Goal: Check status: Check status

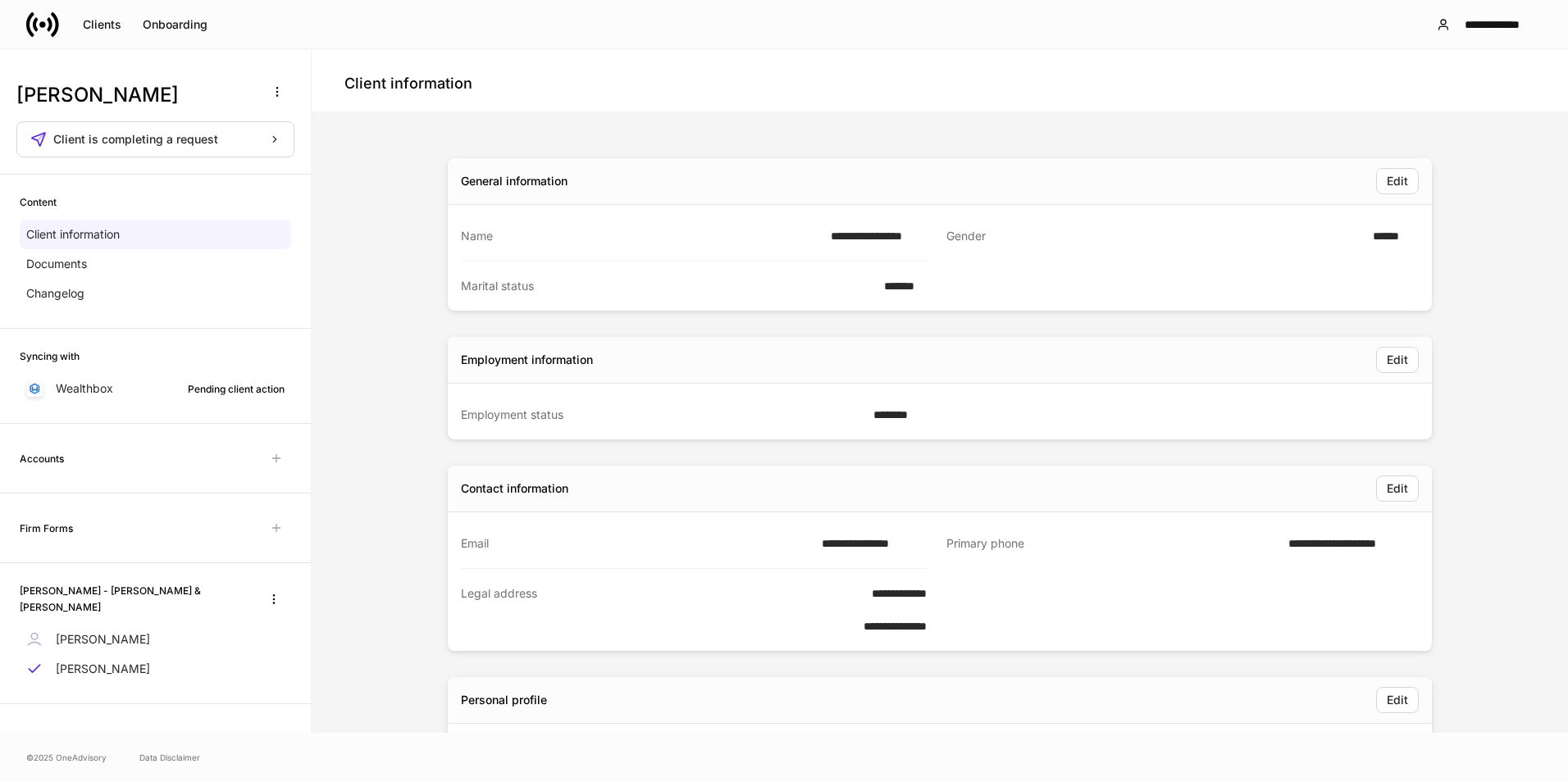
click at [37, 29] on icon at bounding box center [34, 25] width 5 height 14
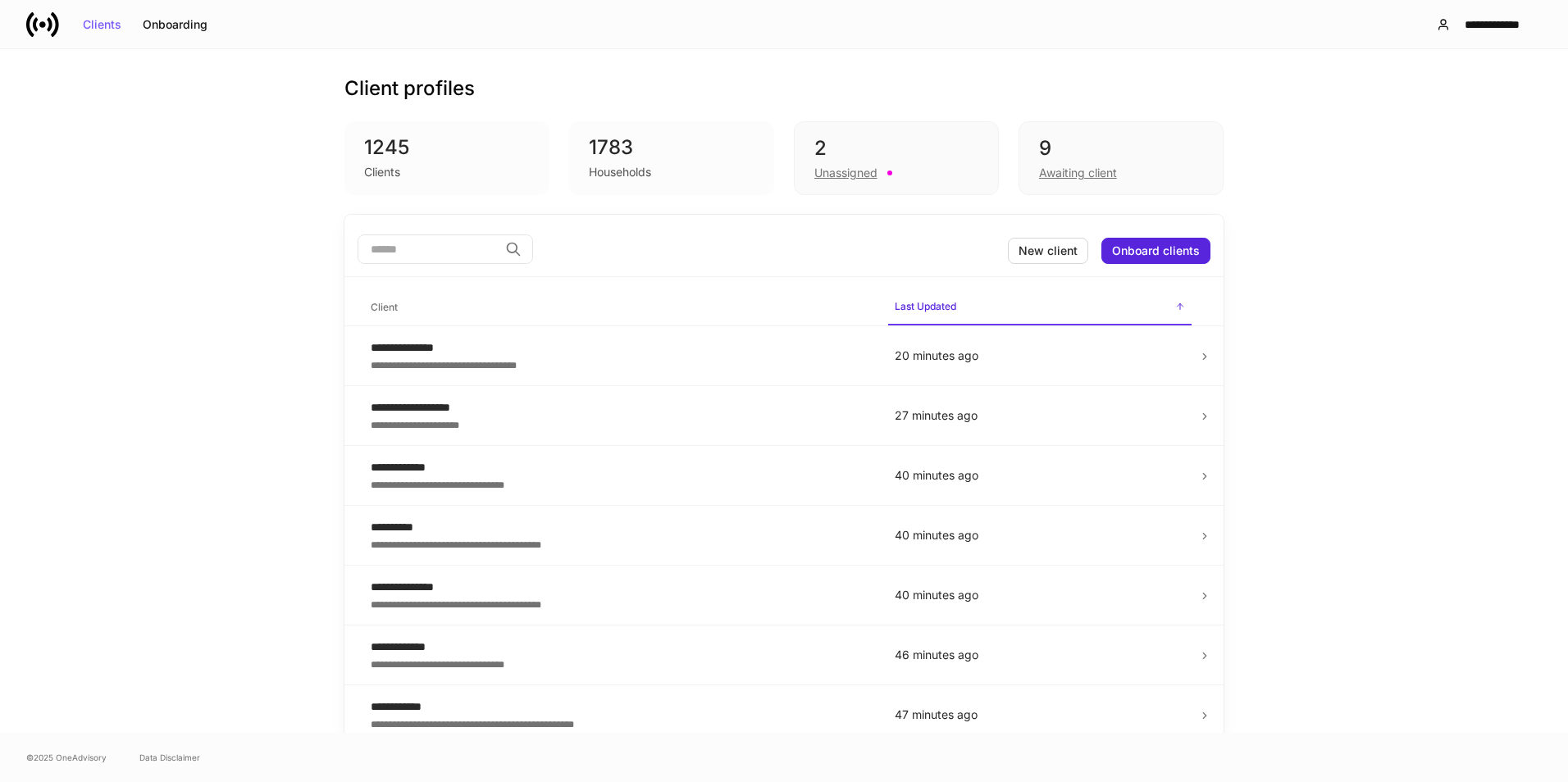
click at [1116, 165] on div "Awaiting client" at bounding box center [1120, 171] width 164 height 20
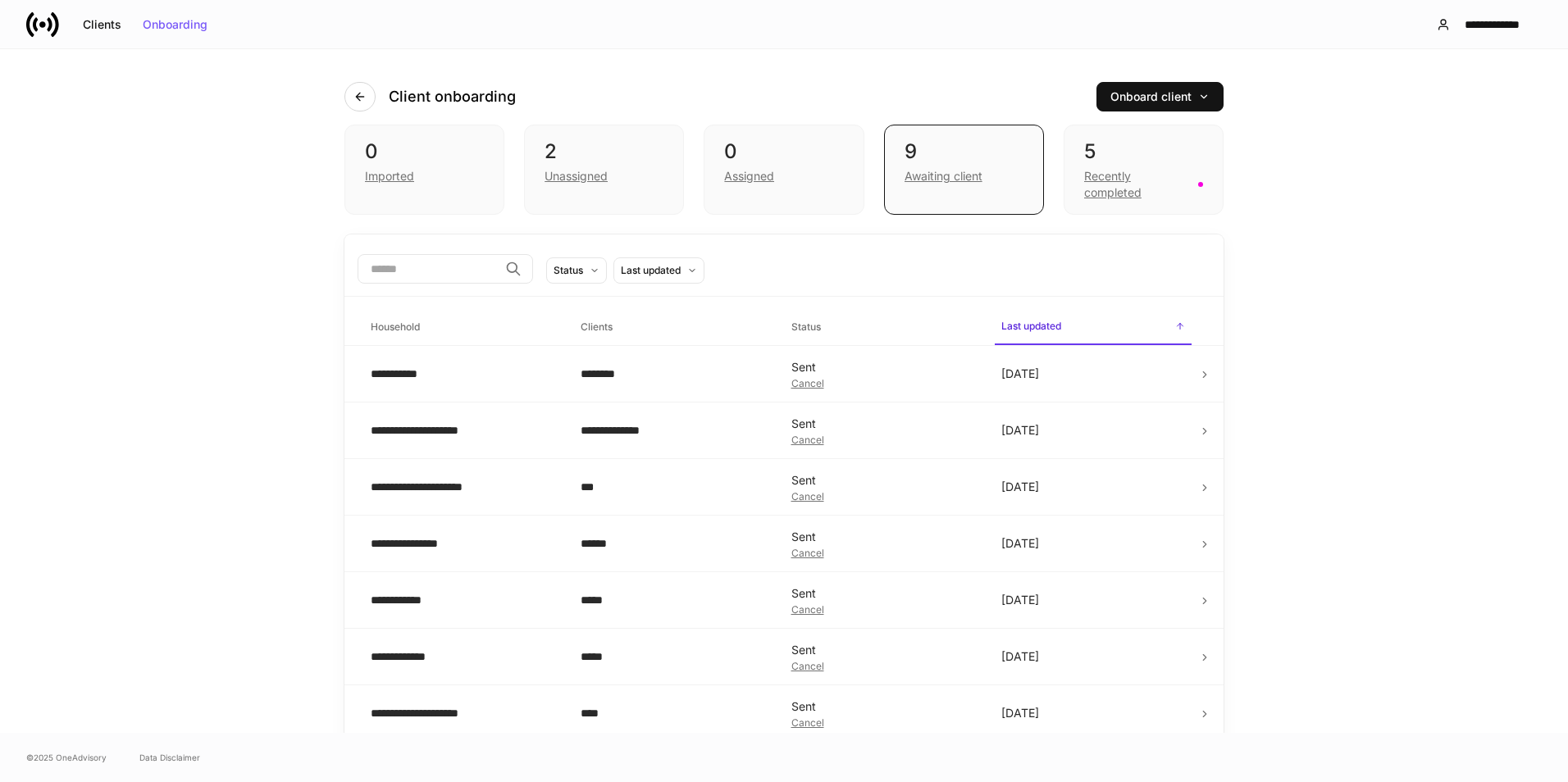
click at [1160, 177] on div "Recently completed" at bounding box center [1136, 184] width 104 height 32
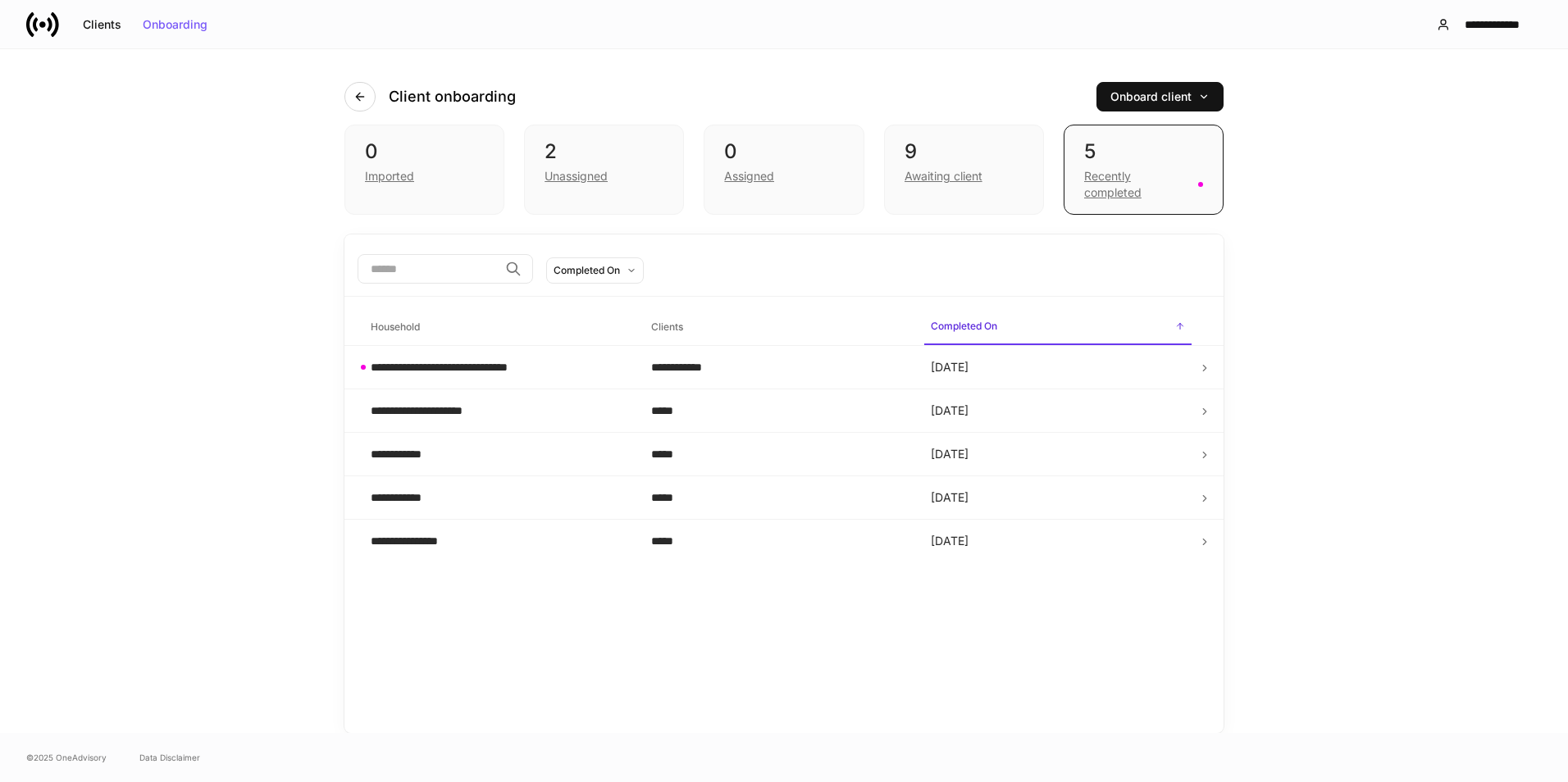
click at [952, 150] on div "9" at bounding box center [964, 151] width 119 height 27
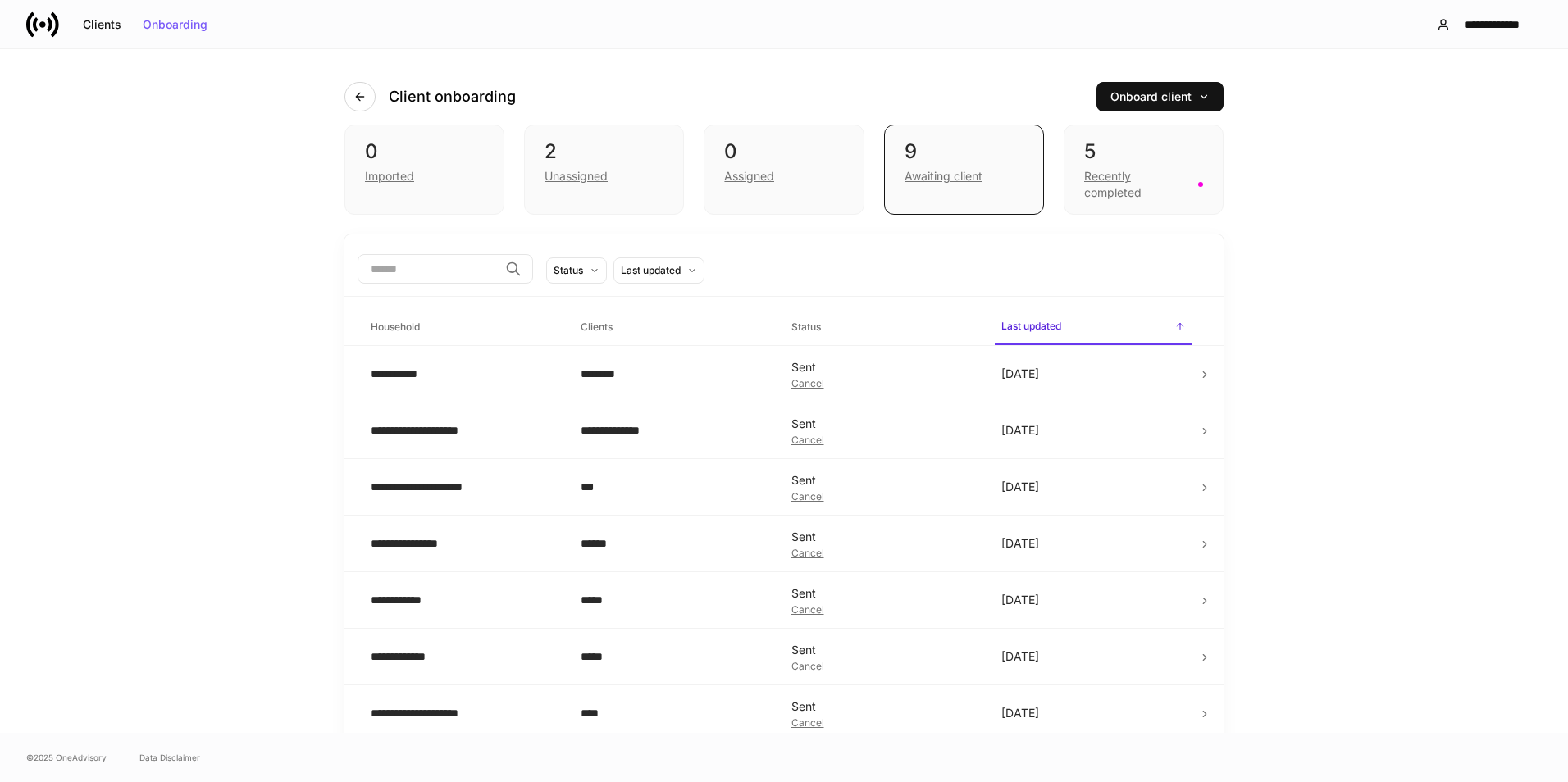
click at [1155, 383] on td "[DATE]" at bounding box center [1093, 375] width 210 height 57
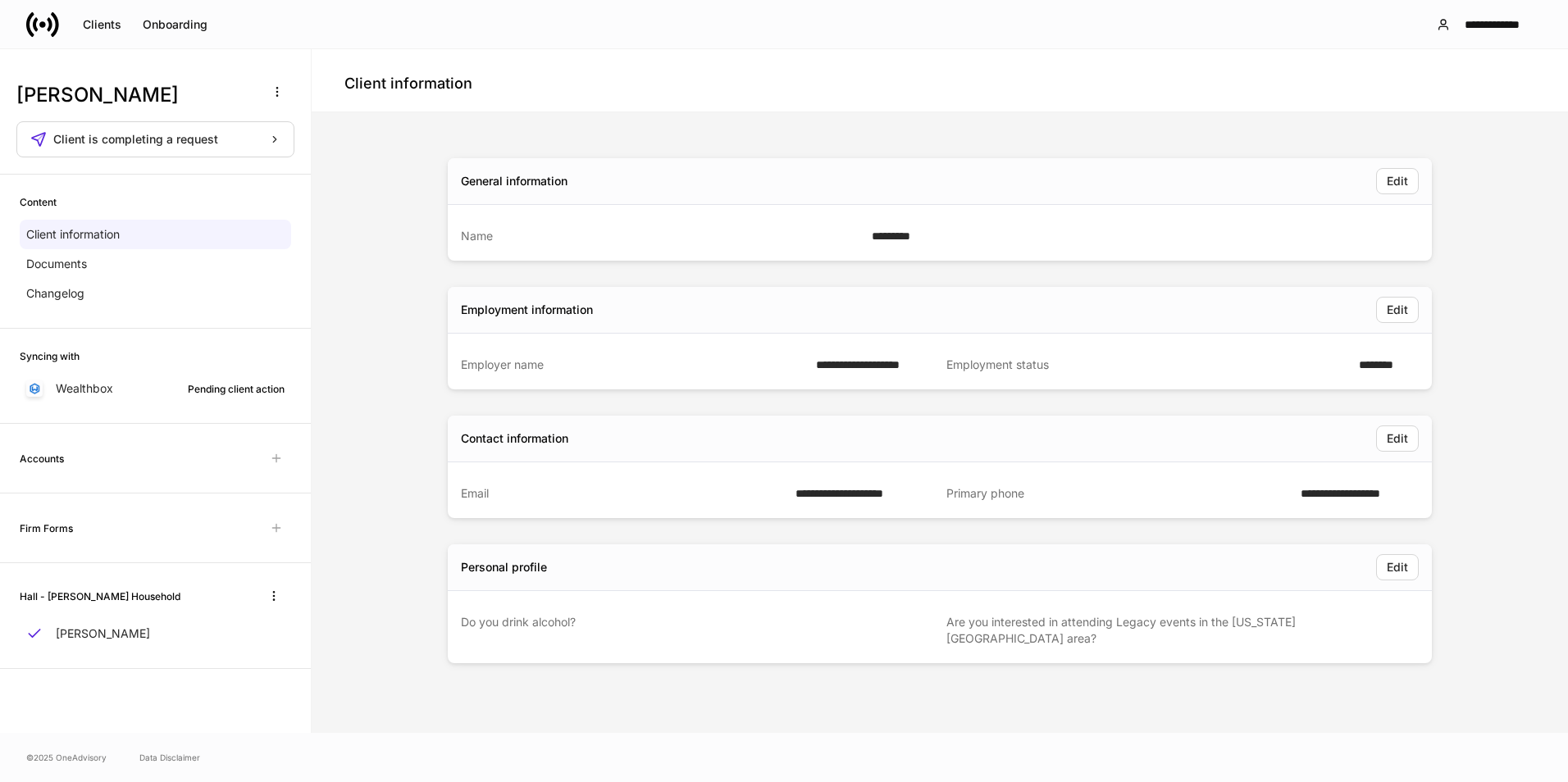
click at [135, 384] on div "Wealthbox Pending client action" at bounding box center [155, 389] width 271 height 30
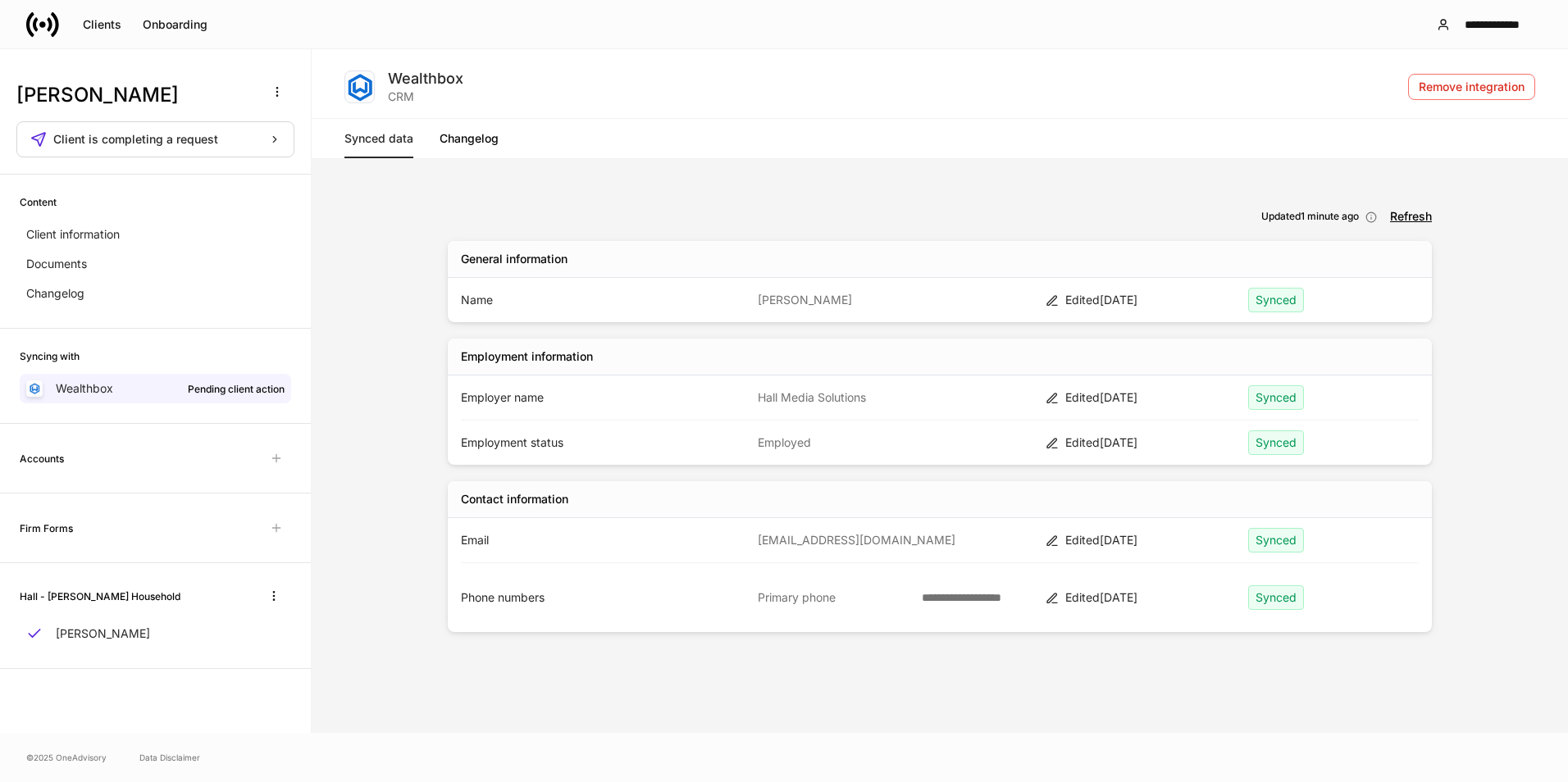
click at [100, 237] on p "Client information" at bounding box center [73, 234] width 93 height 17
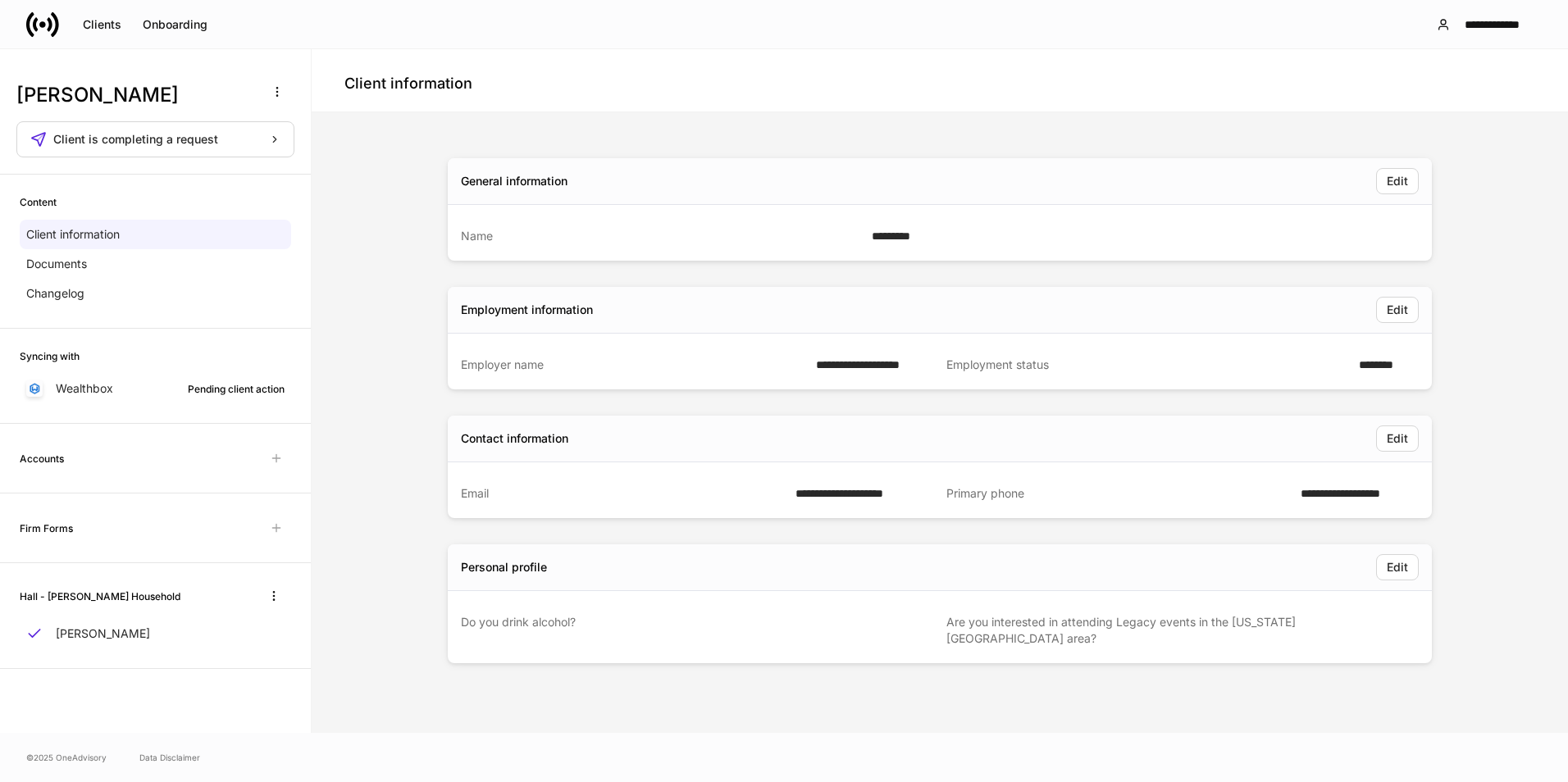
click at [53, 19] on icon at bounding box center [42, 24] width 32 height 32
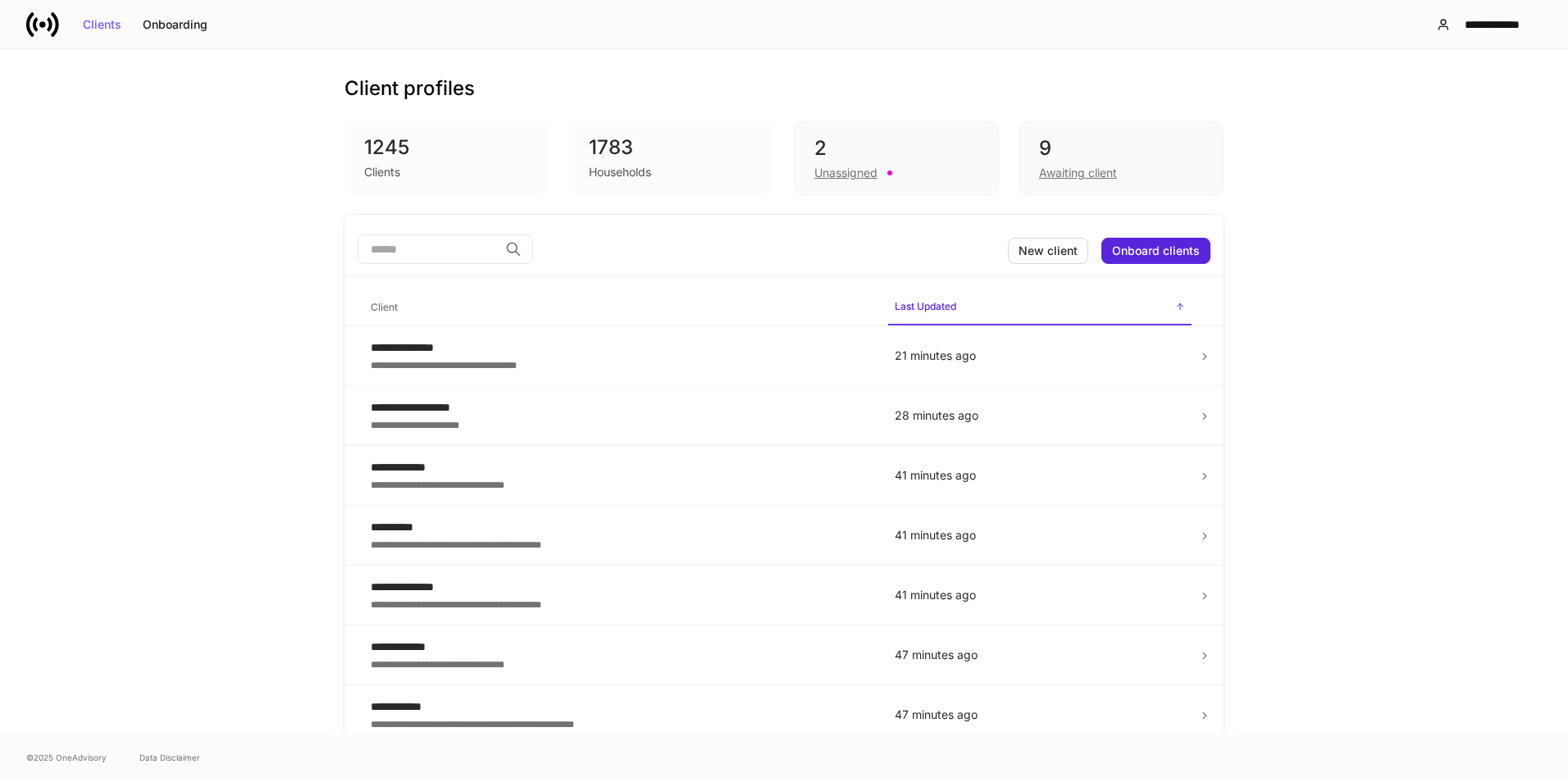
click at [1186, 148] on div "9" at bounding box center [1120, 149] width 164 height 27
